Goal: Transaction & Acquisition: Subscribe to service/newsletter

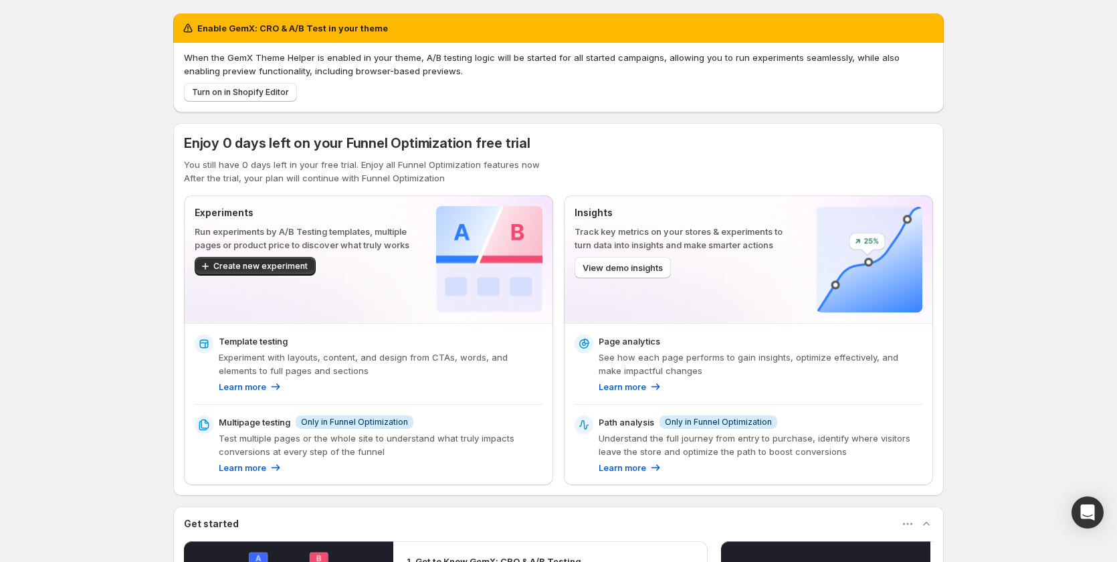
click at [274, 147] on span "Enjoy 0 days left on your Funnel Optimization free trial" at bounding box center [357, 143] width 347 height 16
click at [428, 145] on span "Enjoy 0 days left on your Funnel Optimization free trial" at bounding box center [357, 143] width 347 height 16
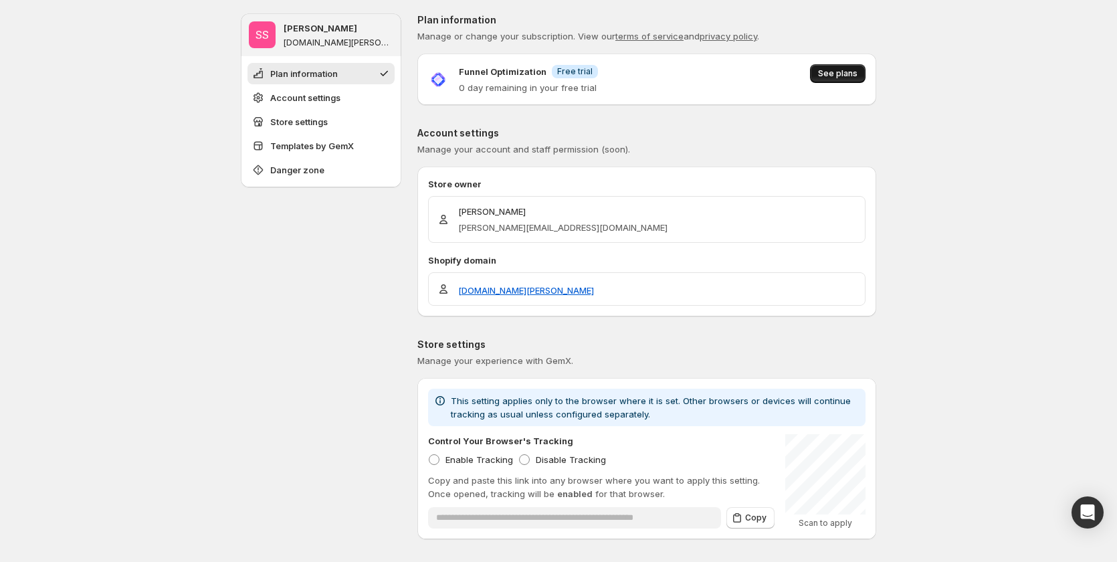
click at [836, 70] on span "See plans" at bounding box center [837, 73] width 39 height 11
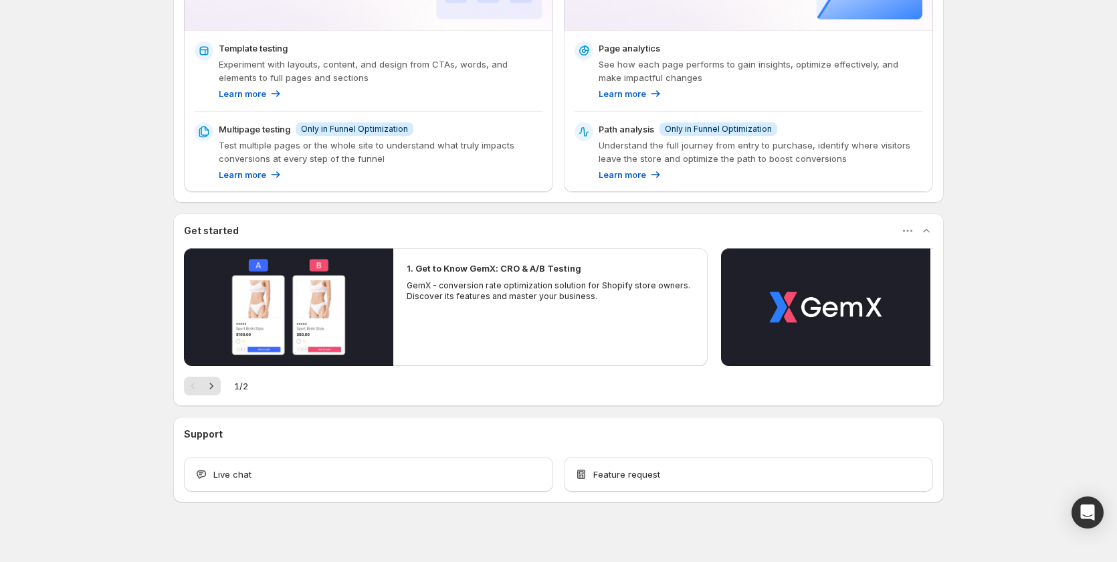
scroll to position [306, 0]
